Goal: Information Seeking & Learning: Learn about a topic

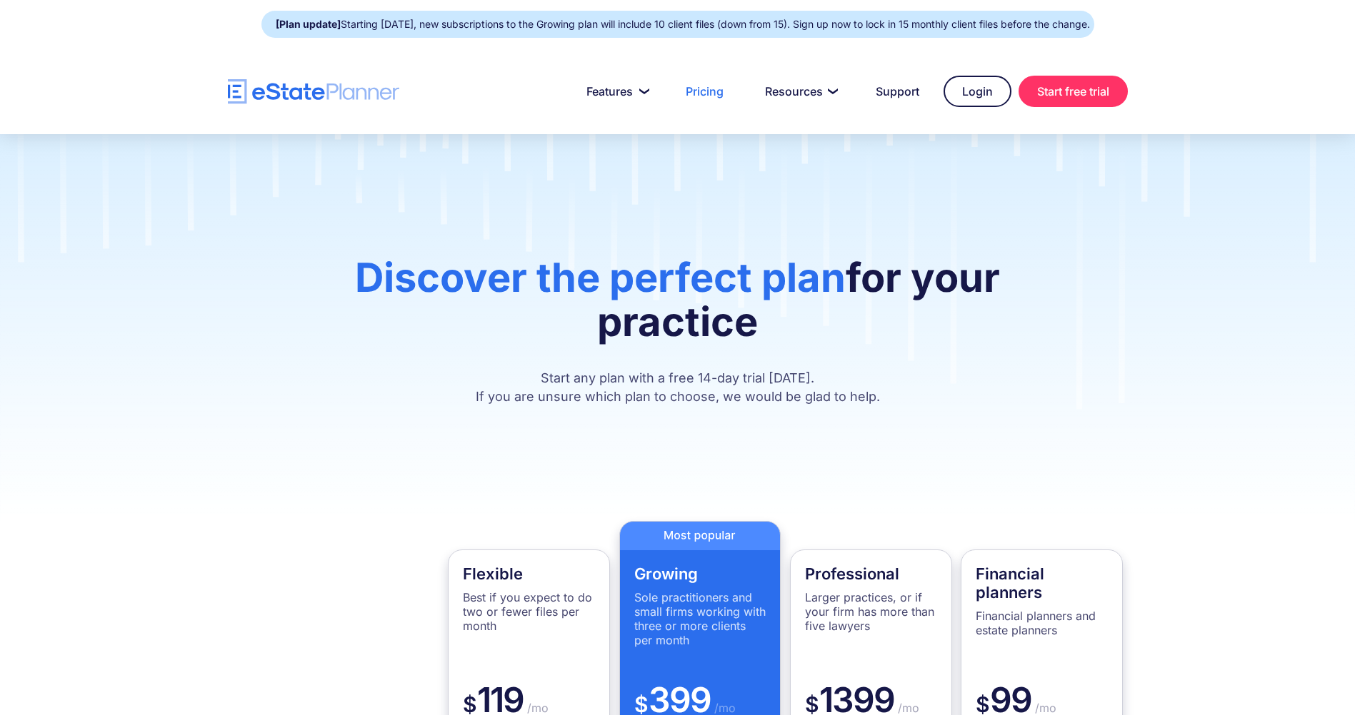
click at [1272, 400] on div "Discover the perfect plan for your practice Start any plan with a free 14-day t…" at bounding box center [677, 327] width 1355 height 387
click at [315, 328] on h1 "Discover the perfect plan for your practice" at bounding box center [677, 307] width 770 height 103
click at [323, 166] on div "Discover the perfect plan for your practice Start any plan with a free 14-day t…" at bounding box center [677, 327] width 1355 height 387
click at [199, 393] on div "Discover the perfect plan for your practice Start any plan with a free 14-day t…" at bounding box center [677, 327] width 1355 height 387
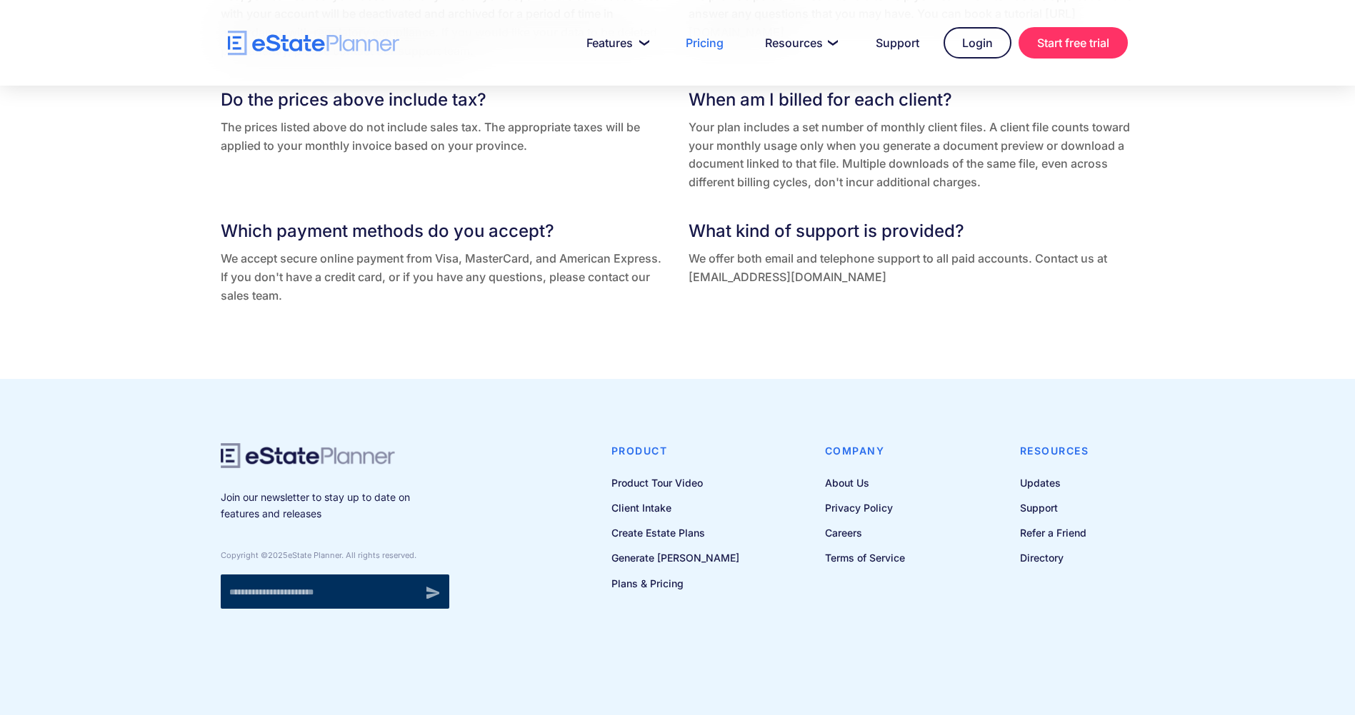
scroll to position [3130, 0]
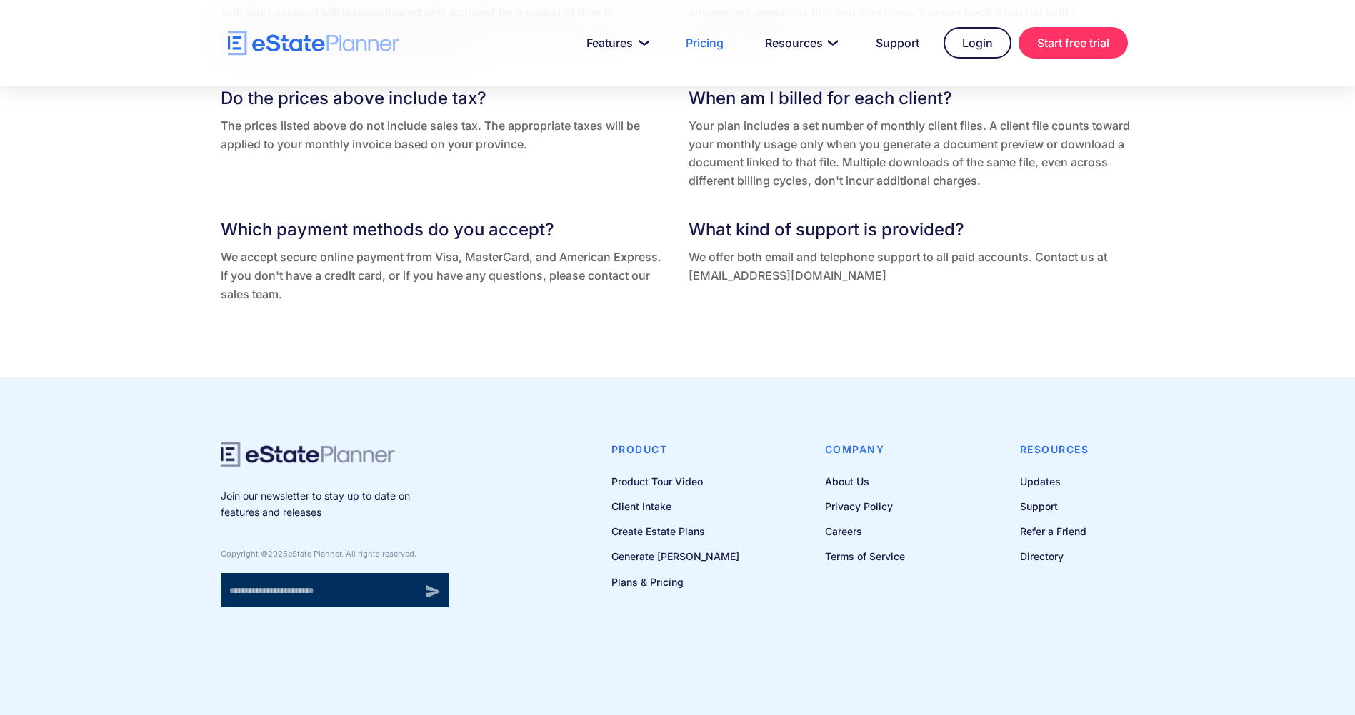
click at [280, 591] on input "Newsletter signup" at bounding box center [318, 590] width 194 height 34
type input "**********"
click at [436, 588] on input "******" at bounding box center [432, 590] width 34 height 34
type input "**********"
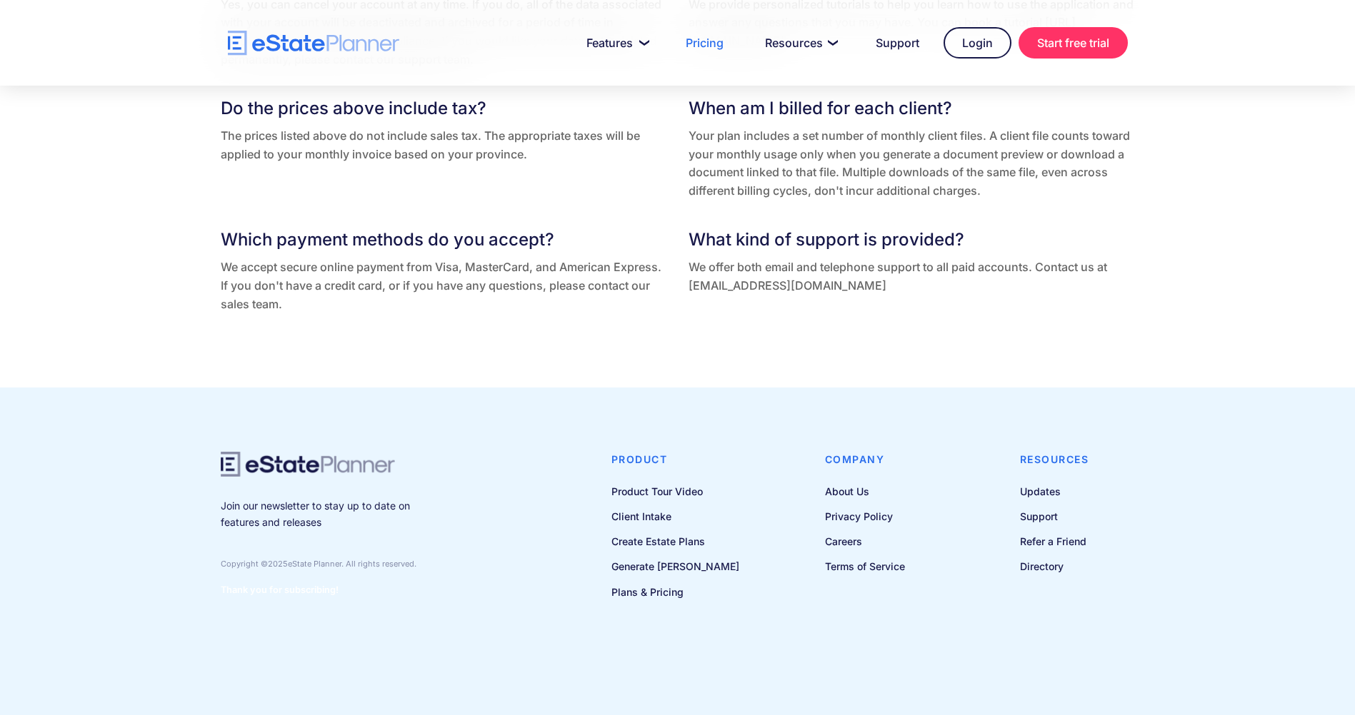
scroll to position [3120, 0]
click at [880, 50] on link "Support" at bounding box center [897, 43] width 78 height 29
click at [840, 494] on link "About Us" at bounding box center [865, 492] width 80 height 18
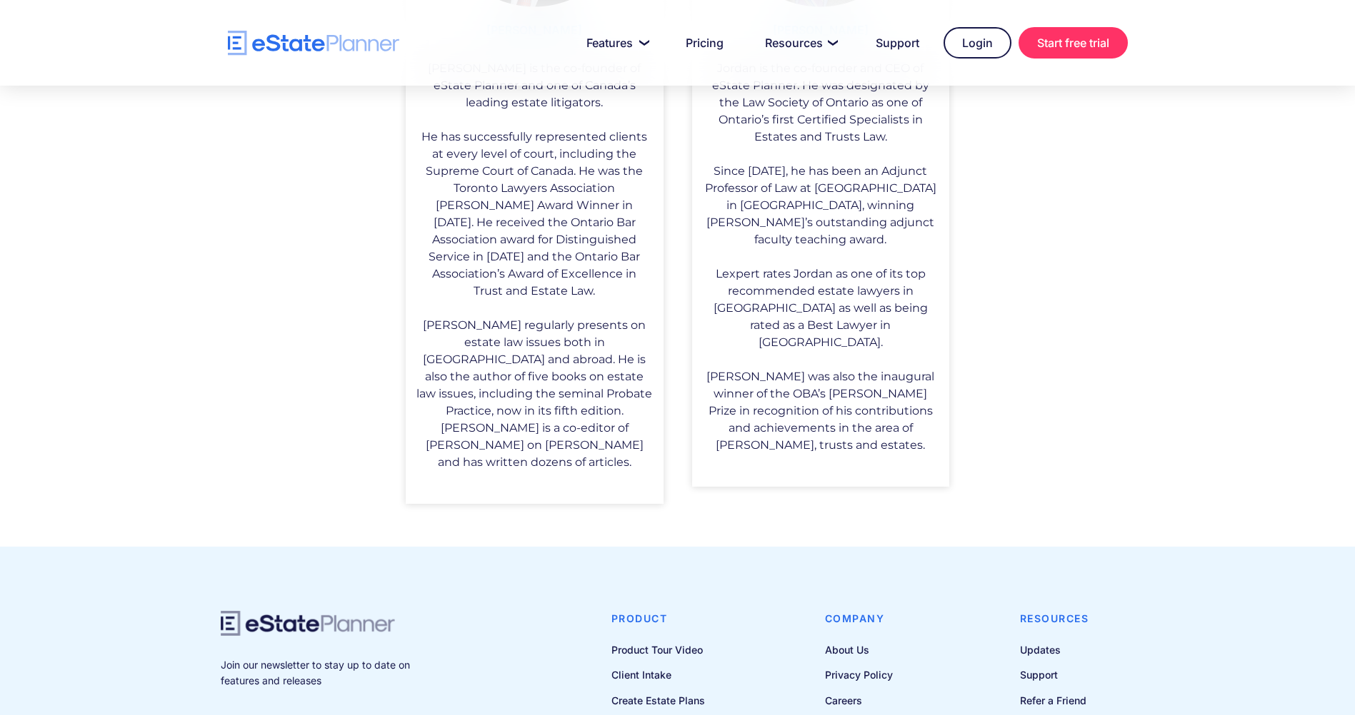
scroll to position [1202, 0]
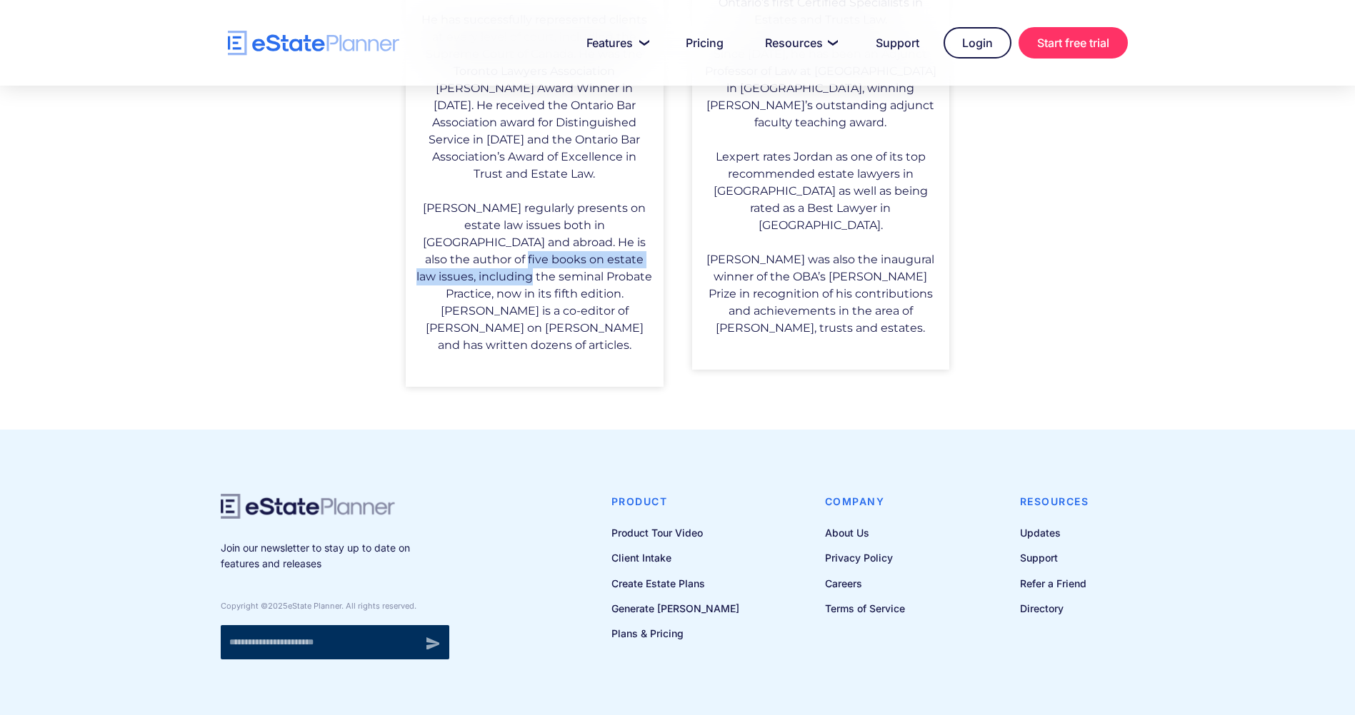
click at [248, 256] on div "By lawyers, for lawyers Ian Hull Ian is the co-founder of eState Planner and on…" at bounding box center [677, 2] width 1355 height 855
drag, startPoint x: 248, startPoint y: 256, endPoint x: 457, endPoint y: 373, distance: 239.8
click at [457, 373] on div "By lawyers, for lawyers Ian Hull Ian is the co-founder of eState Planner and on…" at bounding box center [677, 2] width 1355 height 855
click at [670, 575] on link "Create Estate Plans" at bounding box center [675, 584] width 128 height 18
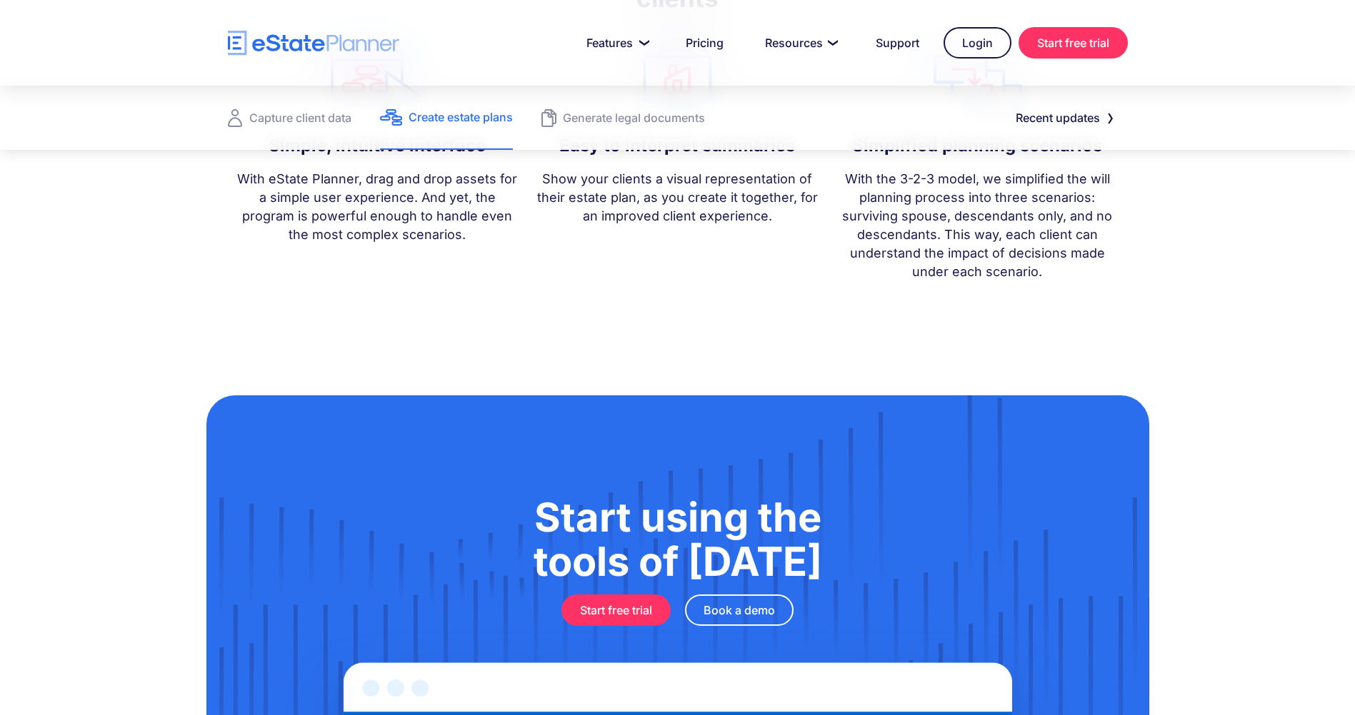
scroll to position [1571, 0]
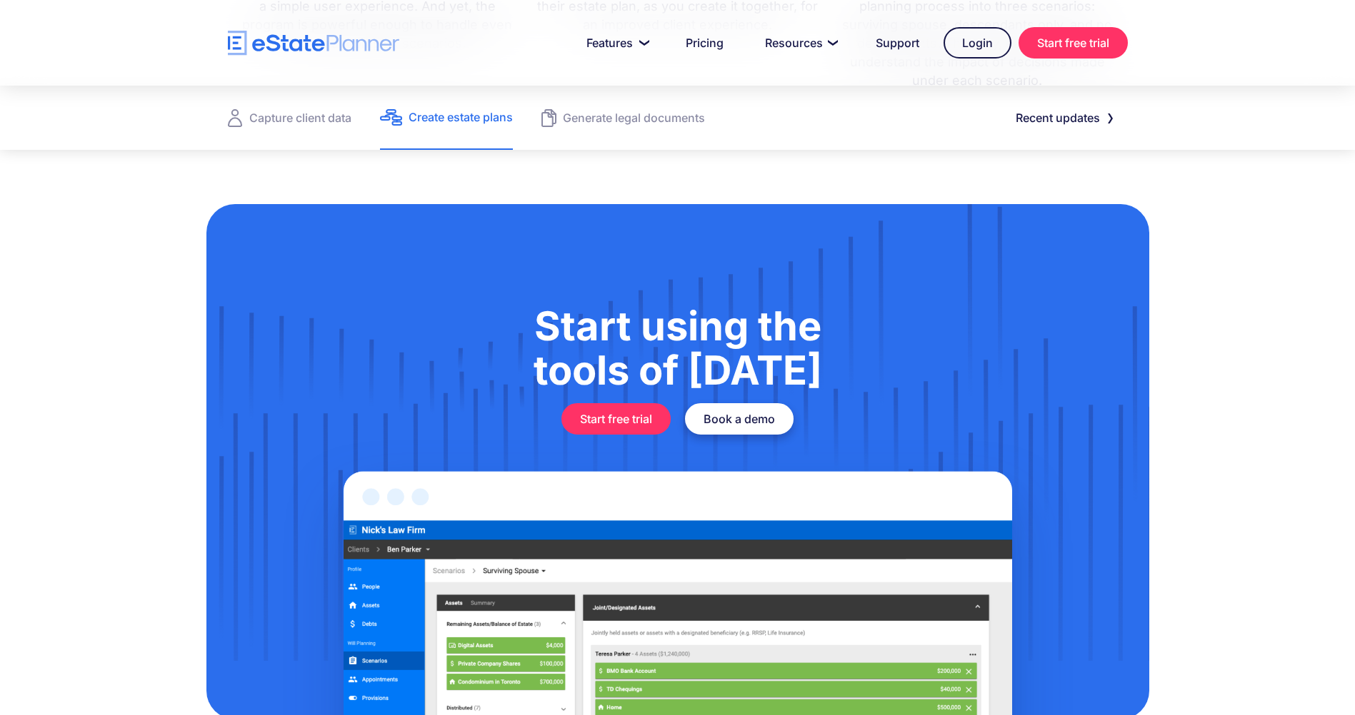
click at [728, 421] on link "Book a demo" at bounding box center [739, 418] width 109 height 31
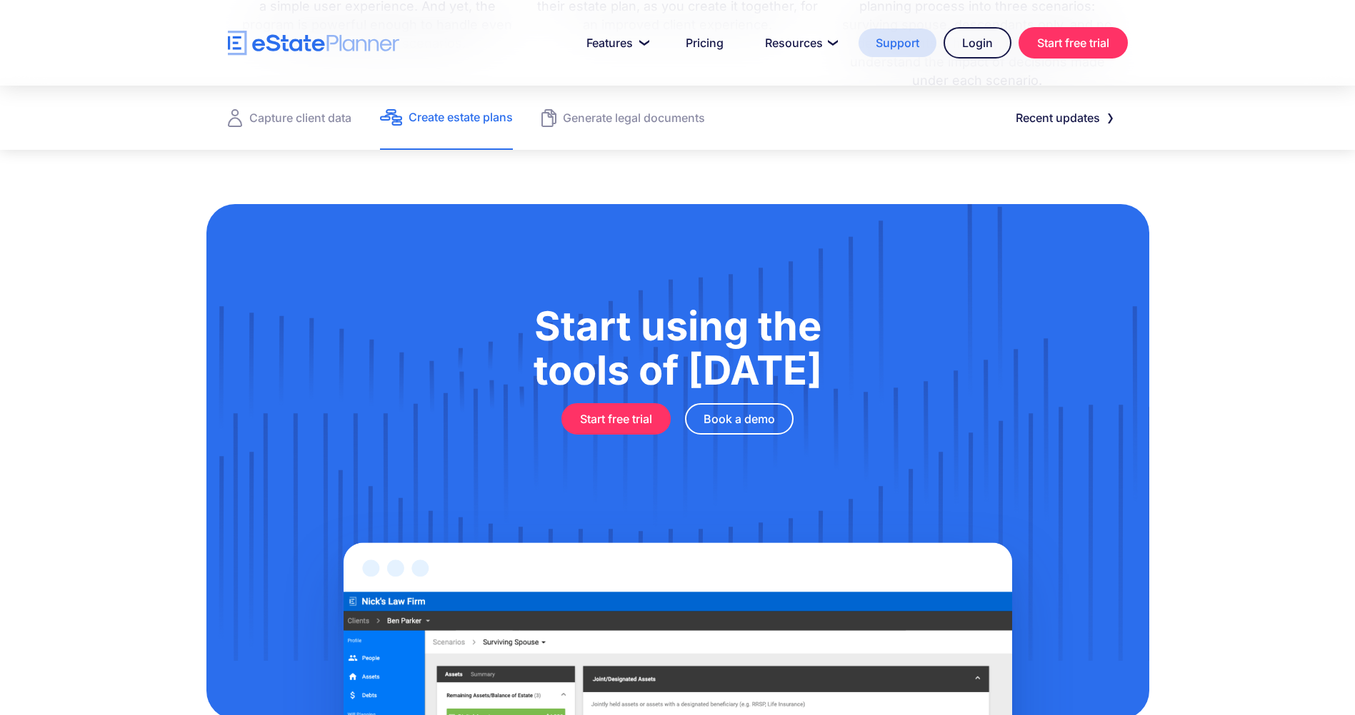
click at [888, 43] on link "Support" at bounding box center [897, 43] width 78 height 29
